Goal: Information Seeking & Learning: Understand process/instructions

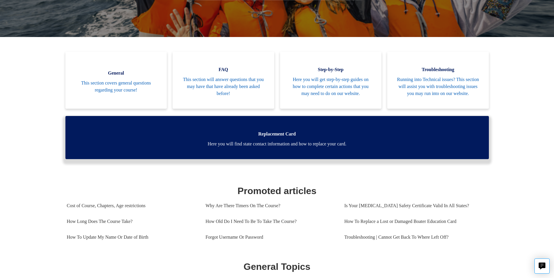
click at [285, 148] on span "Here you will find state contact information and how to replace your card." at bounding box center [277, 144] width 406 height 7
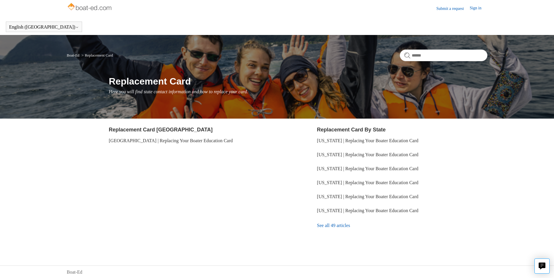
scroll to position [3, 0]
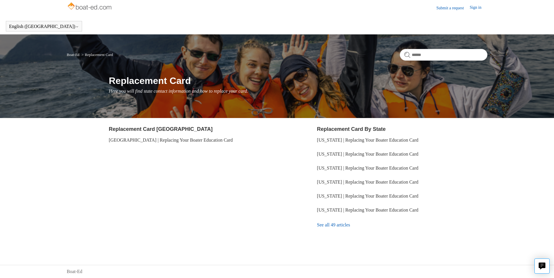
click at [327, 227] on link "See all 49 articles" at bounding box center [402, 225] width 170 height 16
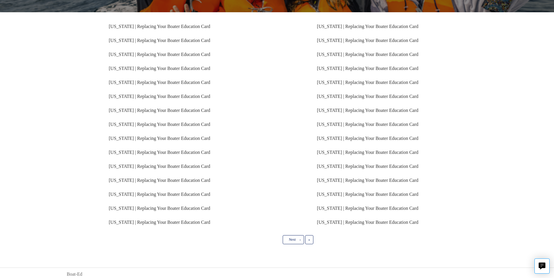
scroll to position [102, 0]
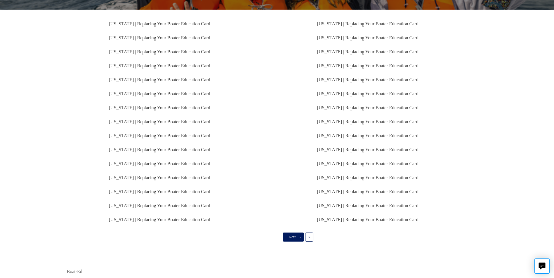
click at [292, 236] on span "Next" at bounding box center [292, 237] width 7 height 4
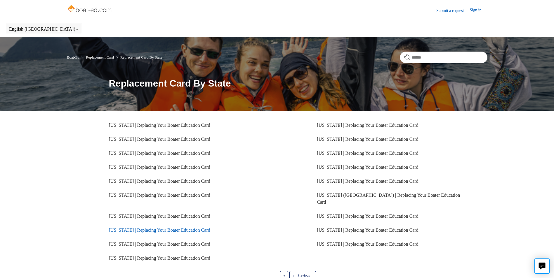
click at [148, 228] on link "[US_STATE] | Replacing Your Boater Education Card" at bounding box center [159, 230] width 101 height 5
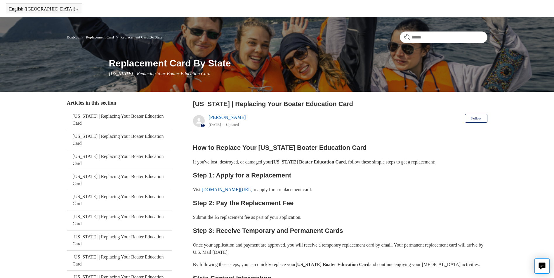
scroll to position [29, 0]
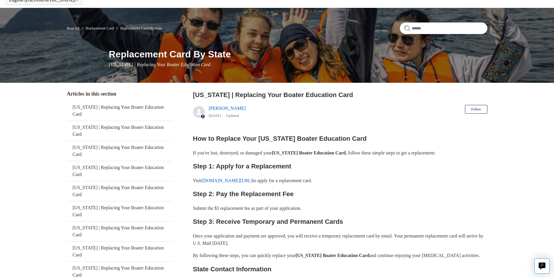
click at [237, 182] on link "californiaboatercard.com/replacement" at bounding box center [227, 180] width 51 height 5
